Goal: Navigation & Orientation: Find specific page/section

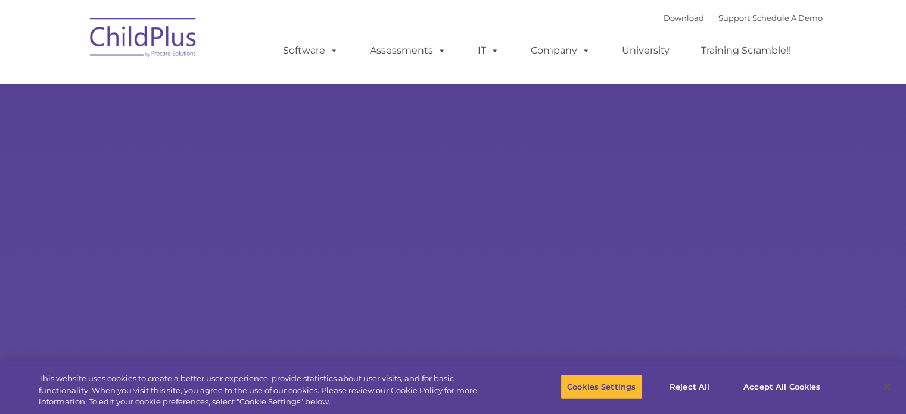
select select "MEDIUM"
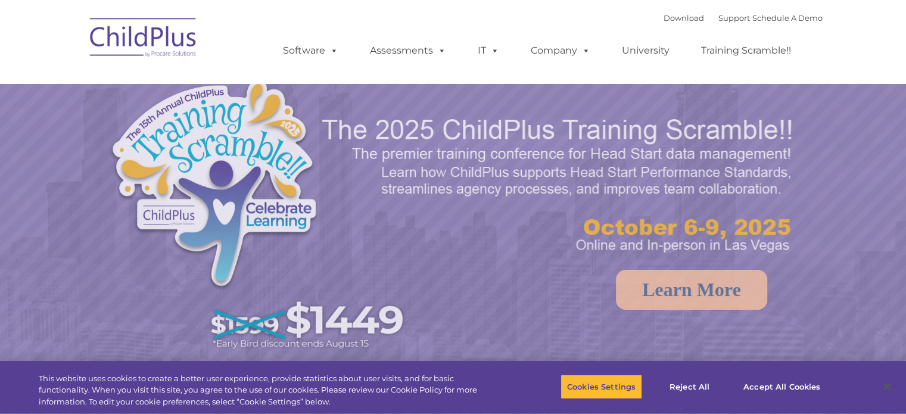
select select "MEDIUM"
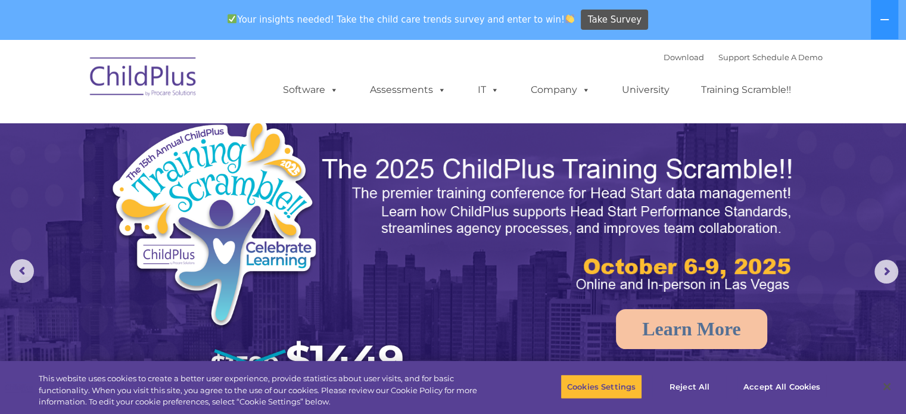
click at [383, 33] on div "Your insights needed! Take the child care trends survey and enter to win! Take …" at bounding box center [436, 20] width 873 height 39
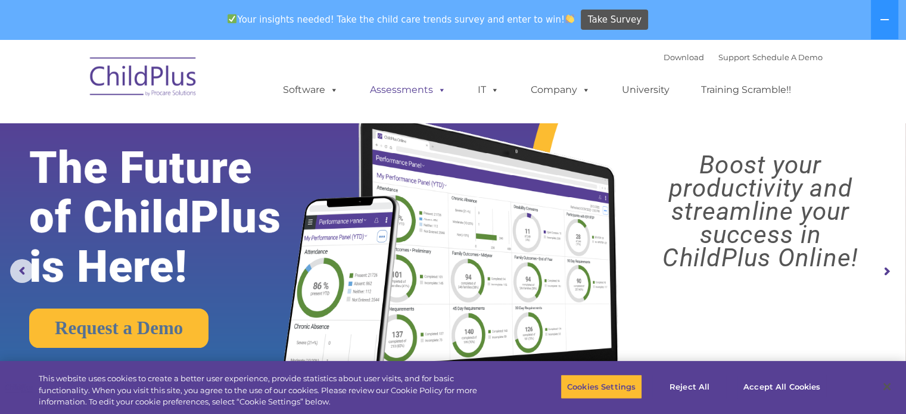
click at [416, 91] on link "Assessments" at bounding box center [408, 90] width 100 height 24
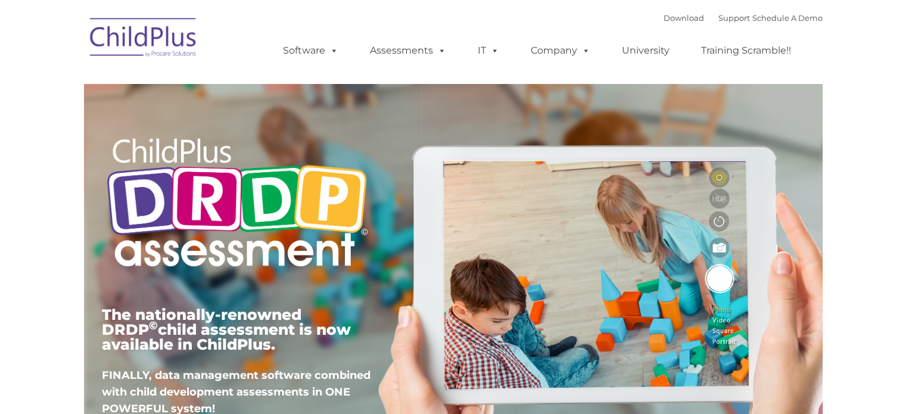
type input ""
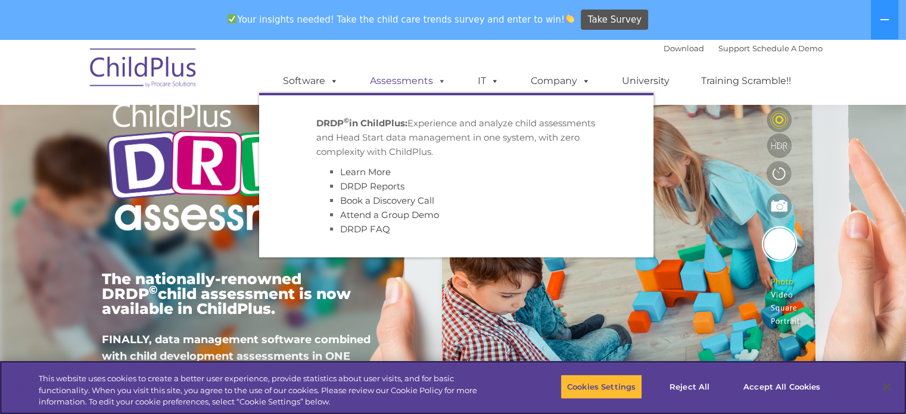
scroll to position [91, 0]
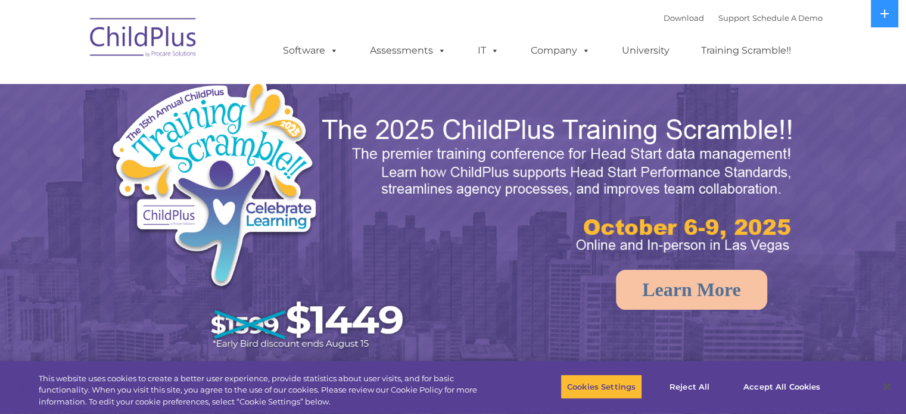
select select "MEDIUM"
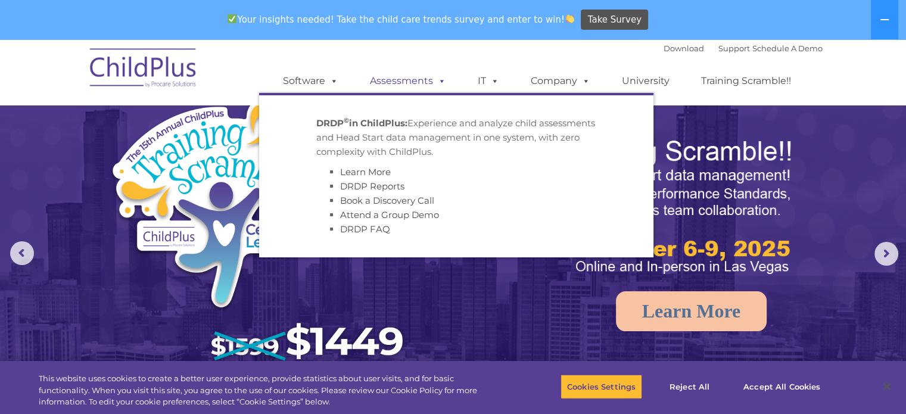
click at [443, 79] on span at bounding box center [439, 80] width 13 height 11
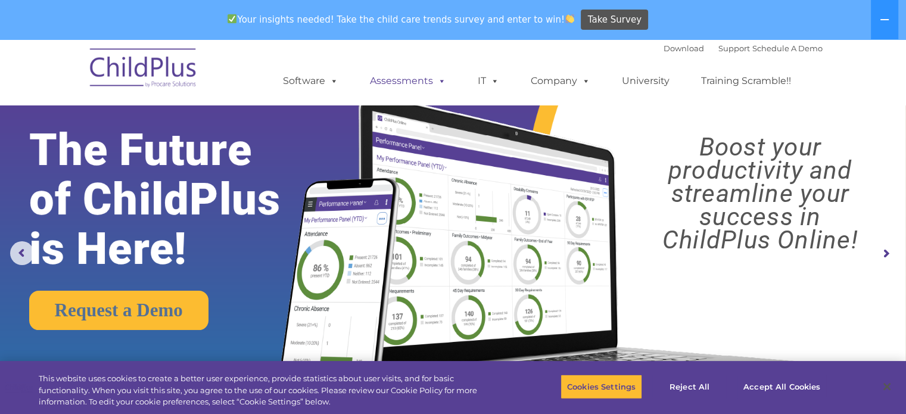
click at [439, 81] on span at bounding box center [439, 80] width 13 height 11
